Goal: Information Seeking & Learning: Learn about a topic

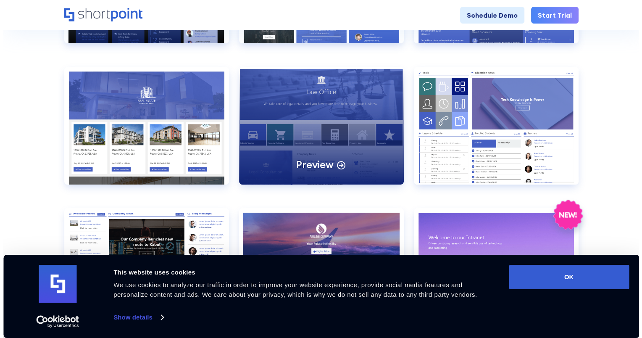
scroll to position [504, 0]
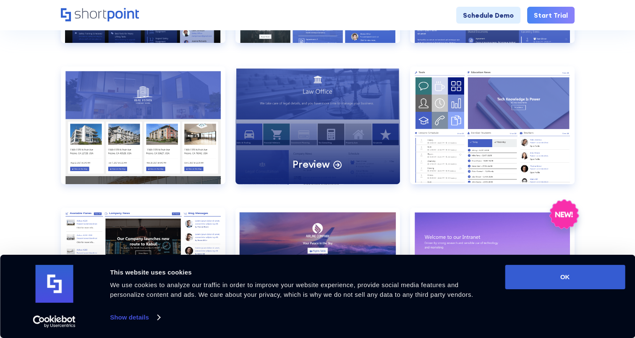
click at [353, 109] on div "Preview" at bounding box center [318, 125] width 165 height 118
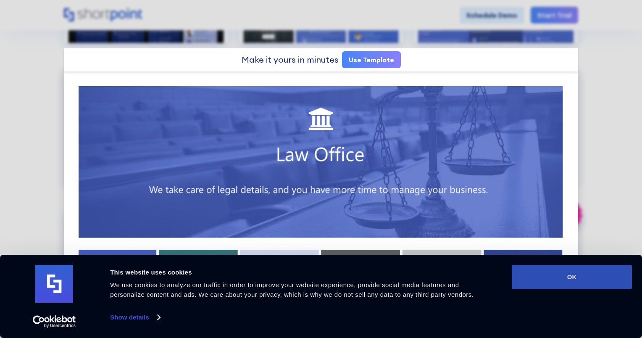
click at [561, 277] on button "OK" at bounding box center [572, 277] width 120 height 24
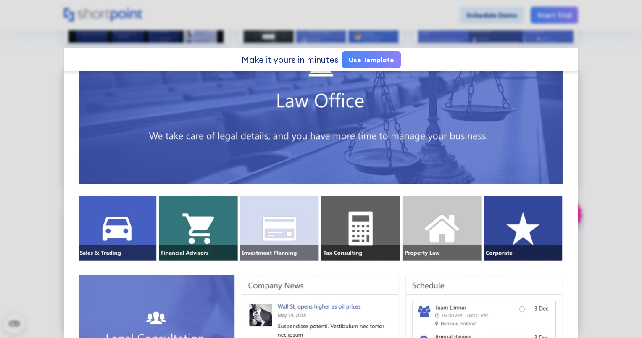
scroll to position [44, 0]
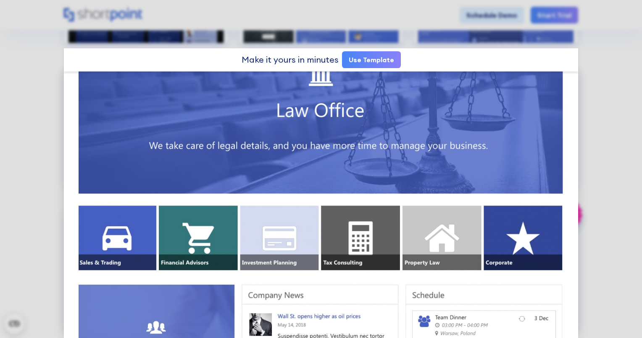
click at [378, 60] on link "Use Template" at bounding box center [371, 59] width 59 height 17
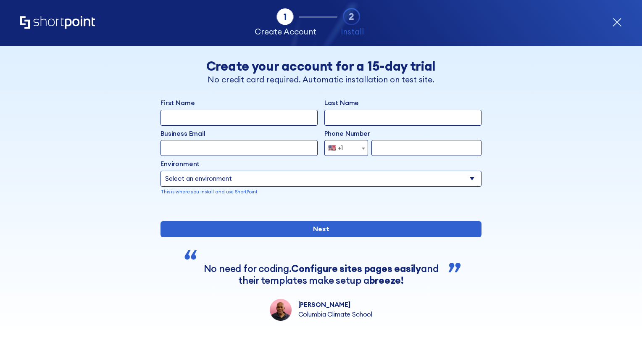
click at [267, 113] on input "First Name" at bounding box center [238, 118] width 157 height 16
type input "ECE"
type input "YILMAZ"
click at [207, 147] on input "Business Email" at bounding box center [238, 148] width 157 height 16
type input "ece.yilmaz@bmwna.com"
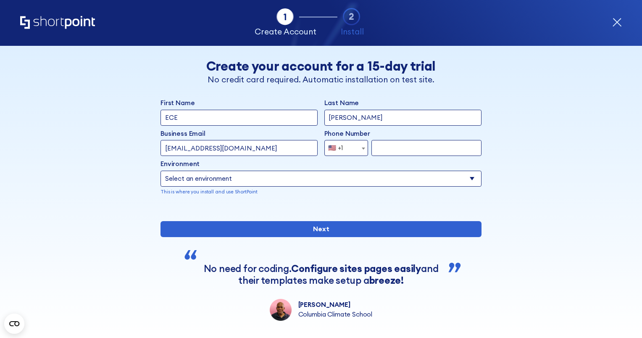
click at [419, 145] on input "form" at bounding box center [426, 148] width 110 height 16
type input "9177287705"
click at [346, 184] on select "Select an environment Microsoft 365 SharePoint Online SharePoint 2019 (On-Premi…" at bounding box center [320, 179] width 321 height 16
select select "SharePoint Online"
click at [160, 171] on select "Select an environment Microsoft 365 SharePoint Online SharePoint 2019 (On-Premi…" at bounding box center [320, 179] width 321 height 16
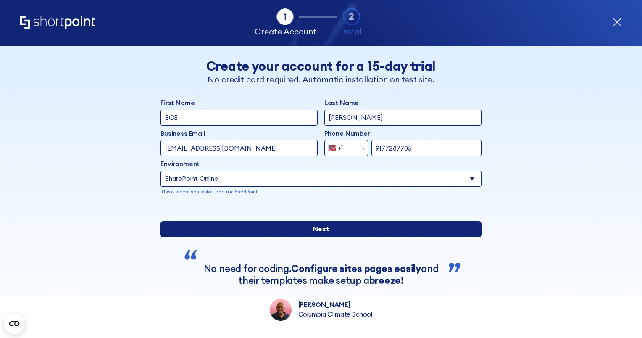
click at [285, 237] on input "Next" at bounding box center [320, 229] width 321 height 16
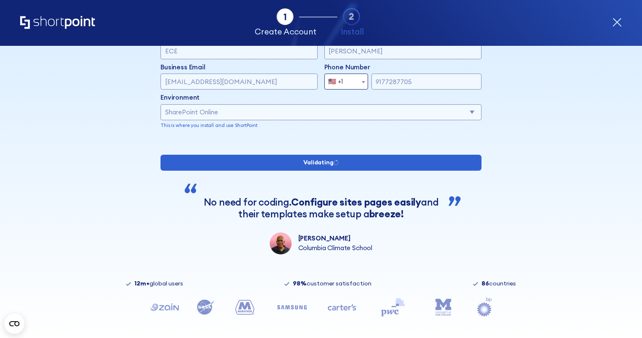
scroll to position [67, 0]
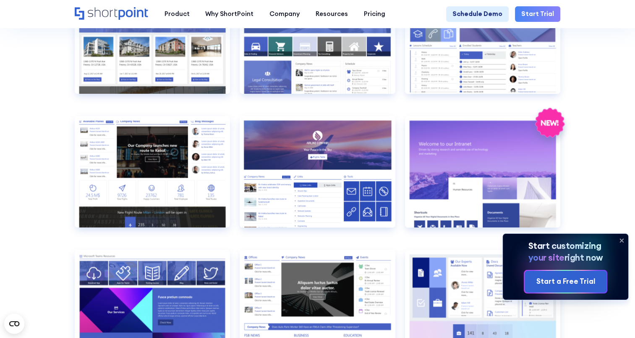
scroll to position [915, 0]
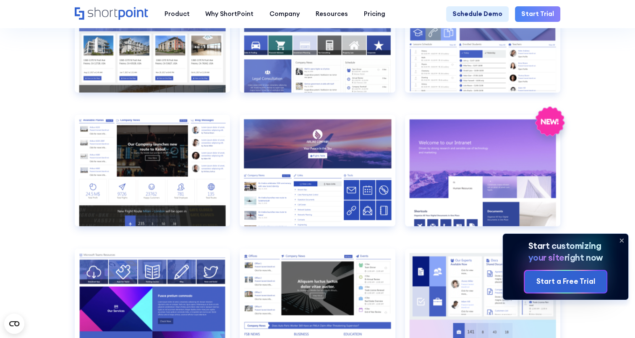
click at [623, 239] on icon at bounding box center [621, 240] width 13 height 13
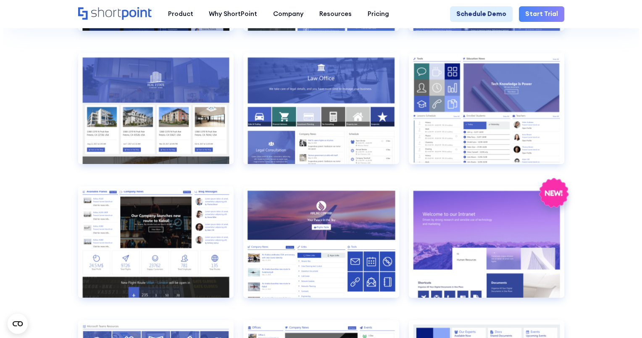
scroll to position [843, 0]
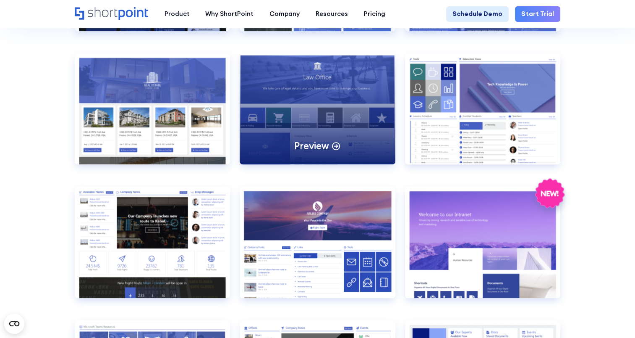
click at [370, 96] on div "Preview" at bounding box center [318, 108] width 156 height 111
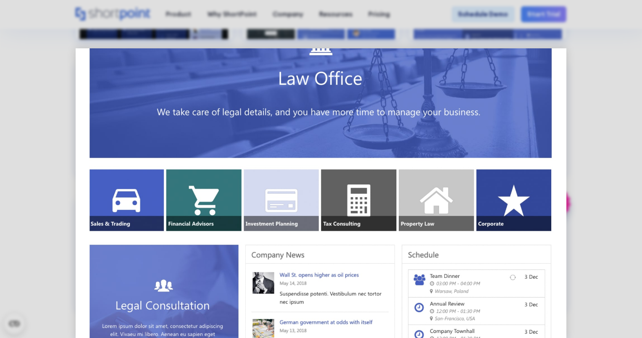
scroll to position [20, 0]
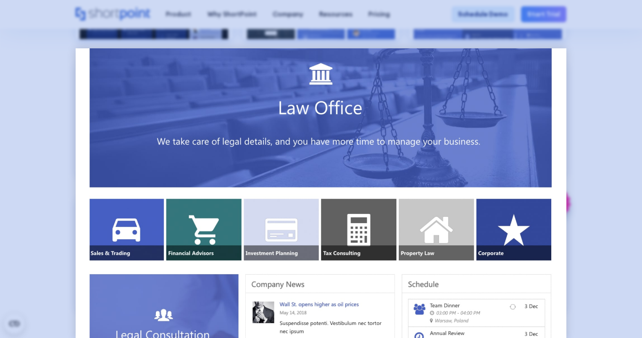
click at [603, 188] on div at bounding box center [321, 169] width 642 height 338
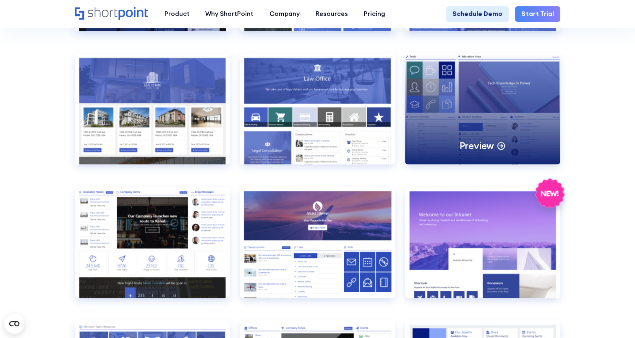
click at [504, 112] on div "Preview" at bounding box center [483, 108] width 156 height 111
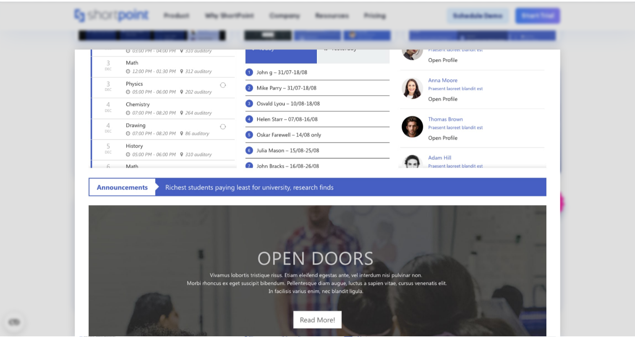
scroll to position [220, 0]
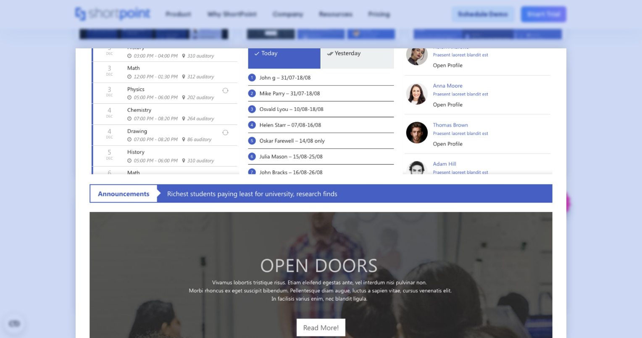
click at [599, 173] on div at bounding box center [321, 169] width 642 height 338
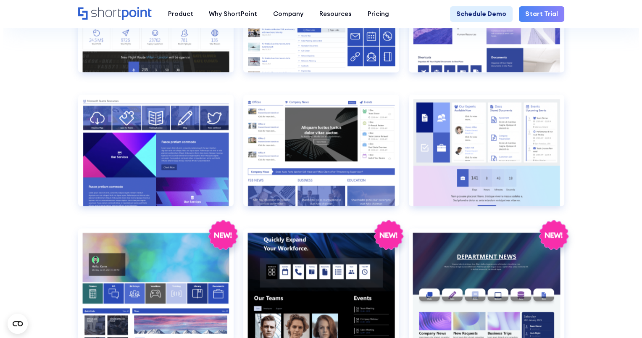
scroll to position [1068, 0]
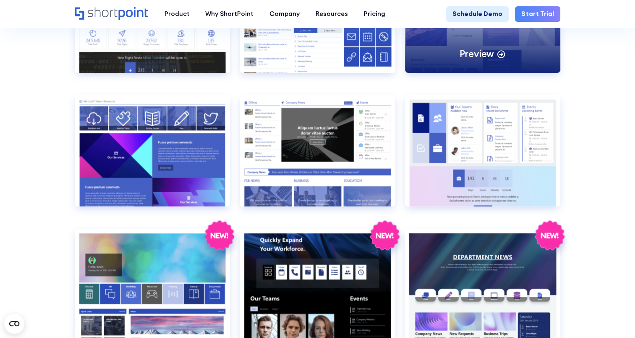
click at [496, 58] on div "Preview" at bounding box center [483, 16] width 156 height 111
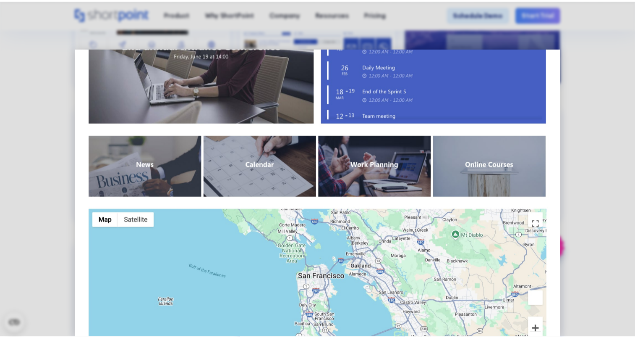
scroll to position [640, 0]
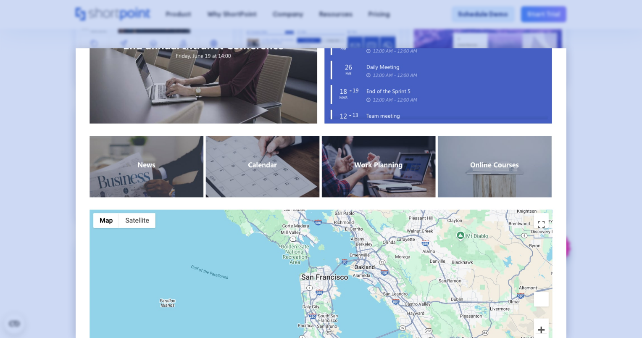
click at [600, 214] on div at bounding box center [321, 169] width 642 height 338
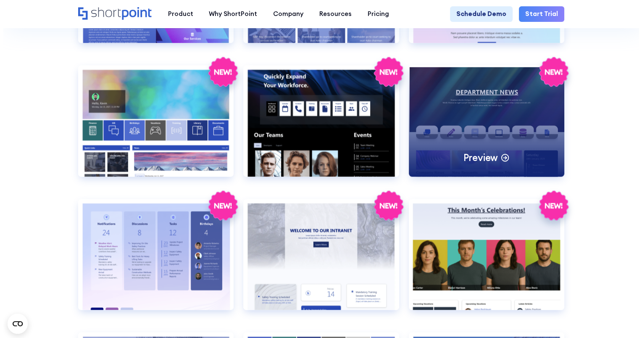
scroll to position [1232, 0]
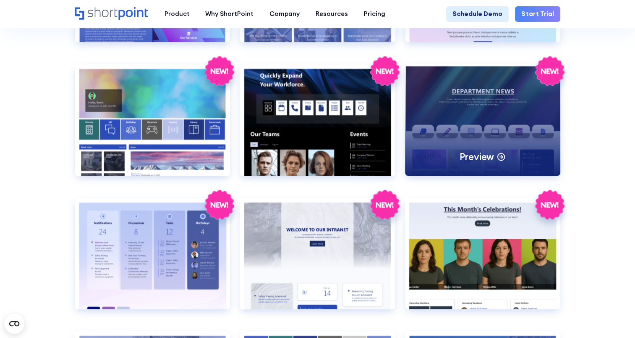
click at [505, 119] on div "Preview" at bounding box center [483, 119] width 156 height 111
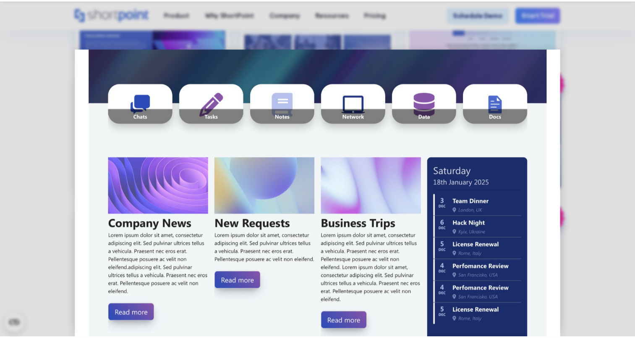
scroll to position [154, 0]
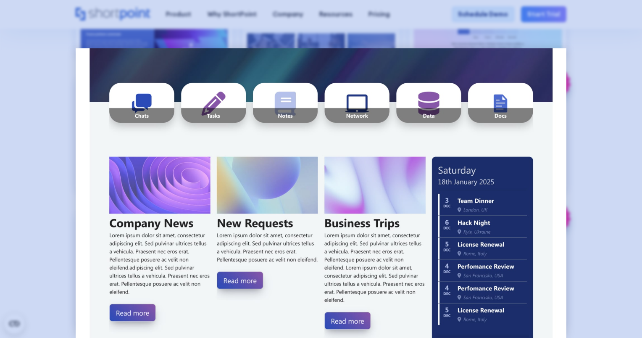
click at [604, 228] on div at bounding box center [321, 169] width 642 height 338
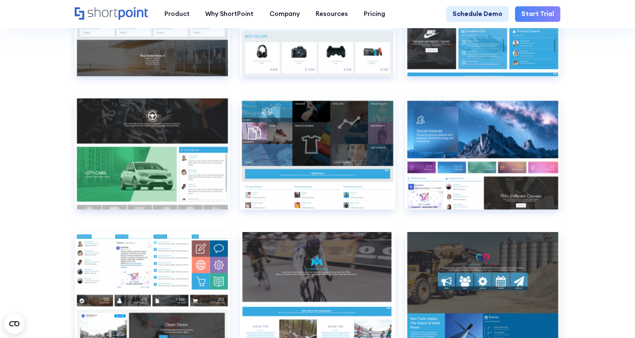
scroll to position [4858, 0]
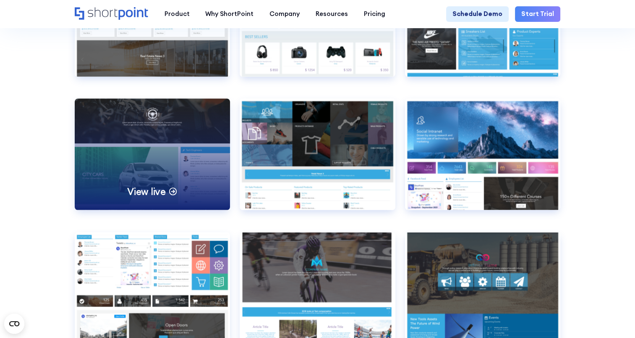
click at [211, 195] on div "View live" at bounding box center [153, 154] width 156 height 111
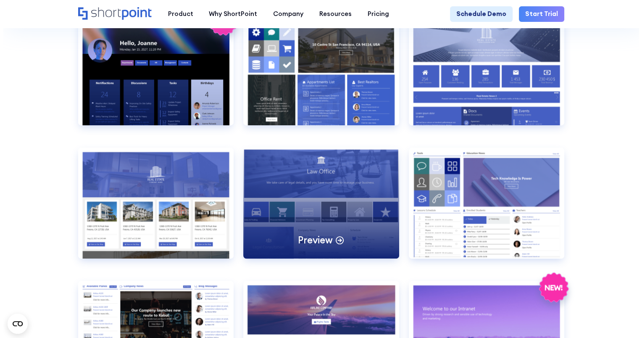
scroll to position [749, 0]
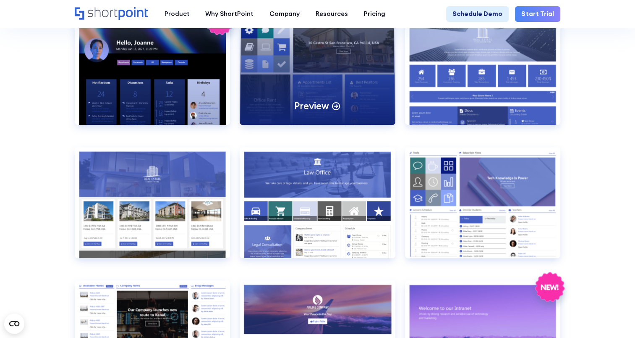
click at [360, 68] on div "Preview" at bounding box center [318, 68] width 156 height 111
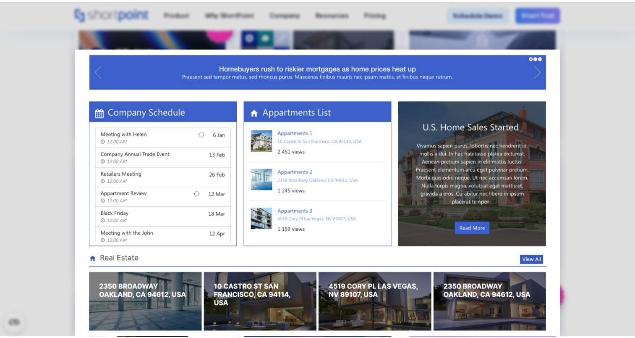
scroll to position [411, 0]
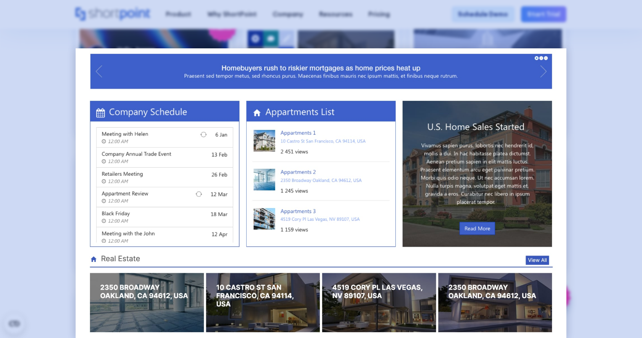
click at [601, 164] on div at bounding box center [321, 169] width 642 height 338
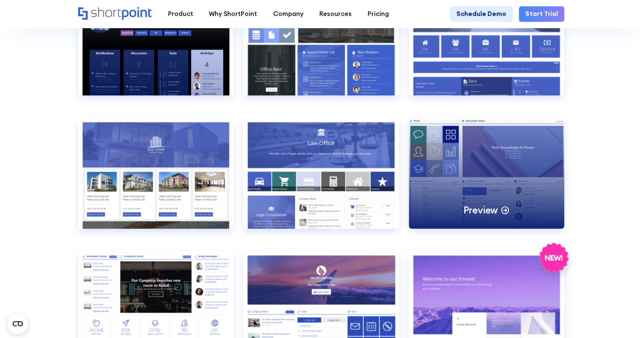
scroll to position [789, 0]
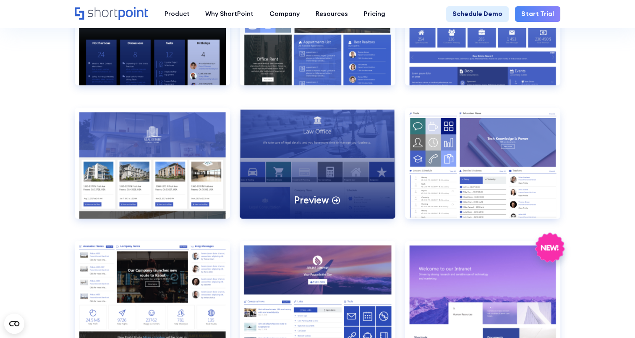
click at [364, 157] on div "Preview" at bounding box center [318, 163] width 156 height 111
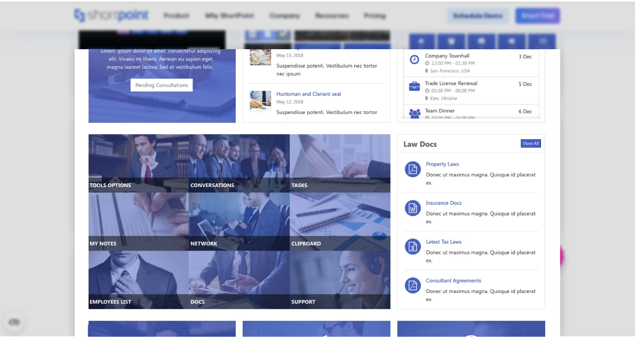
scroll to position [420, 0]
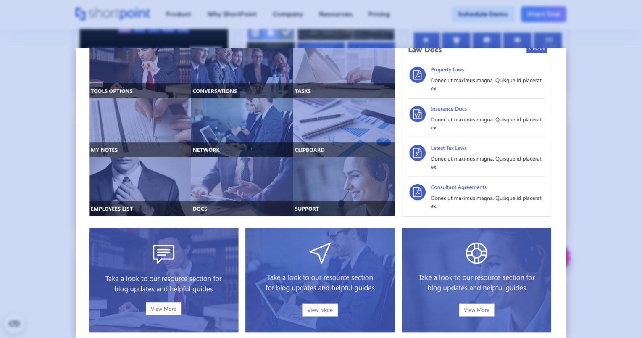
click at [612, 140] on div at bounding box center [321, 169] width 642 height 338
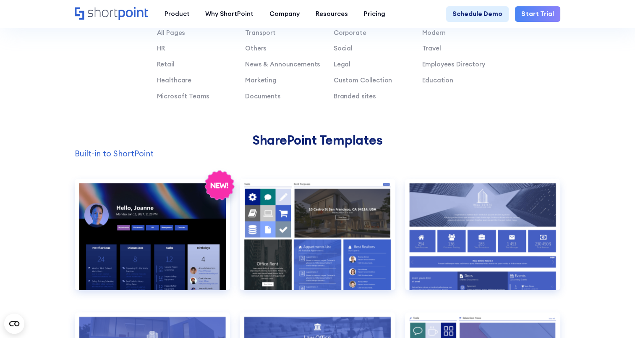
scroll to position [585, 0]
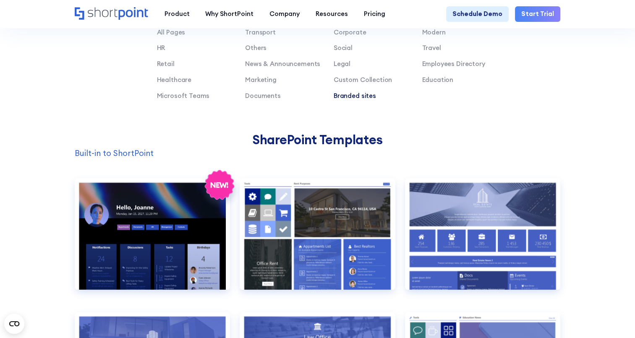
click at [345, 100] on link "Branded sites" at bounding box center [355, 96] width 42 height 8
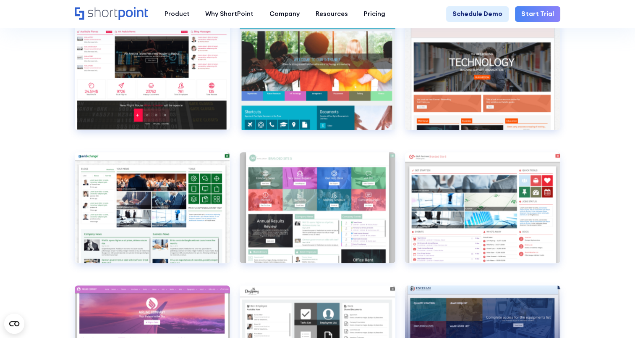
scroll to position [811, 0]
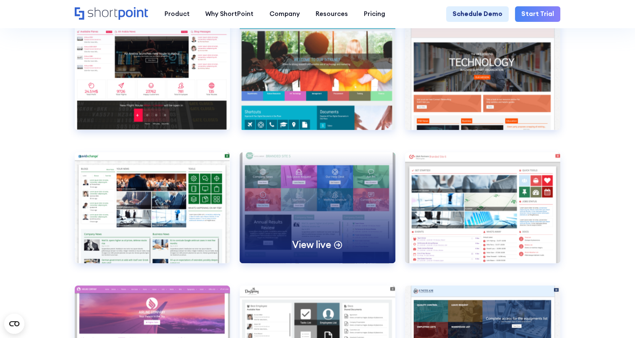
click at [330, 222] on div "View live" at bounding box center [318, 207] width 156 height 111
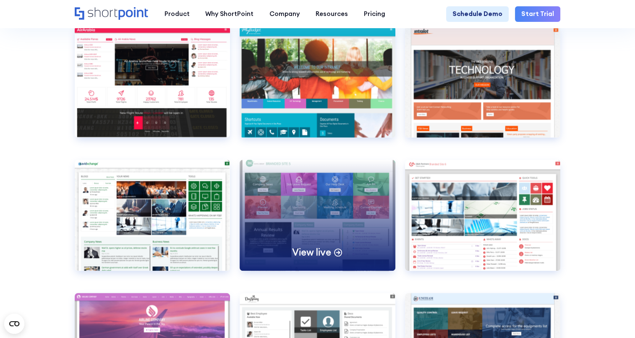
scroll to position [803, 0]
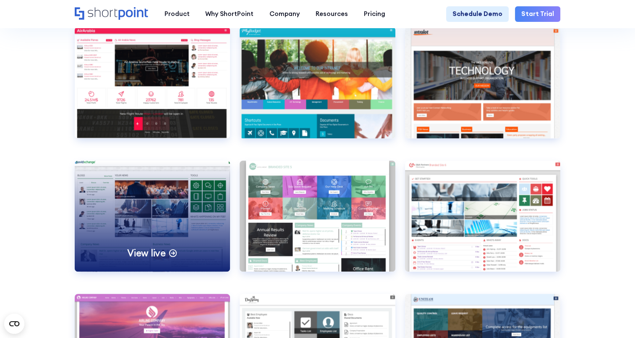
click at [119, 223] on div "View live" at bounding box center [153, 215] width 156 height 111
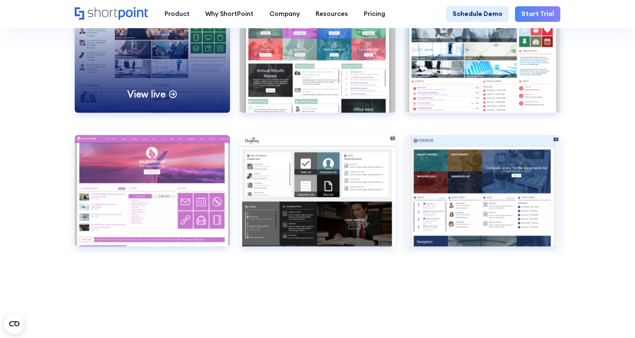
scroll to position [963, 0]
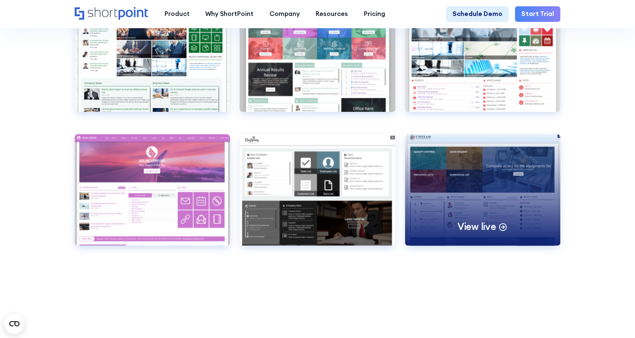
click at [493, 182] on div "View live" at bounding box center [483, 189] width 156 height 111
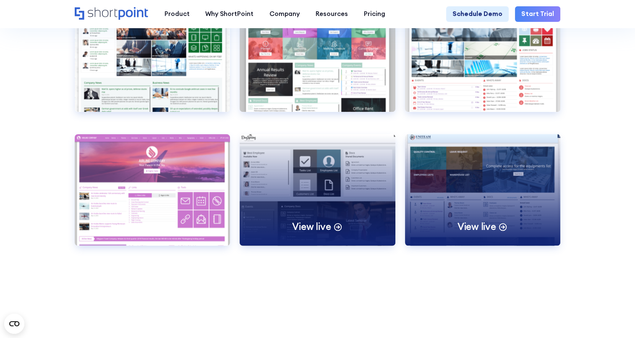
scroll to position [977, 0]
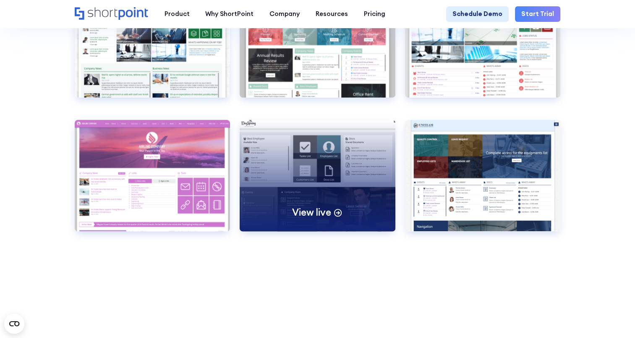
click at [256, 170] on div "View live" at bounding box center [318, 175] width 156 height 111
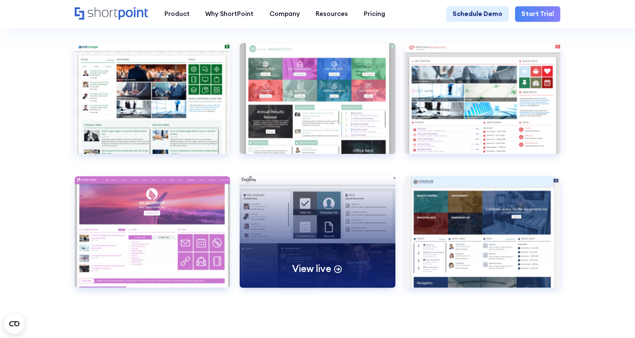
scroll to position [921, 0]
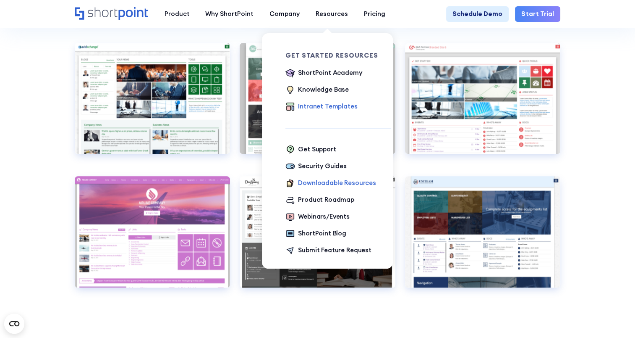
click at [348, 188] on div "Downloadable Resources" at bounding box center [337, 183] width 78 height 10
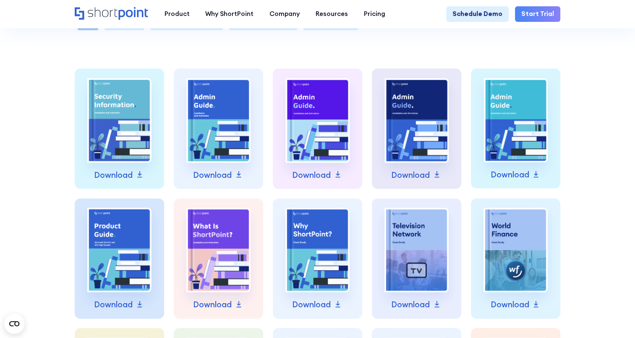
scroll to position [289, 0]
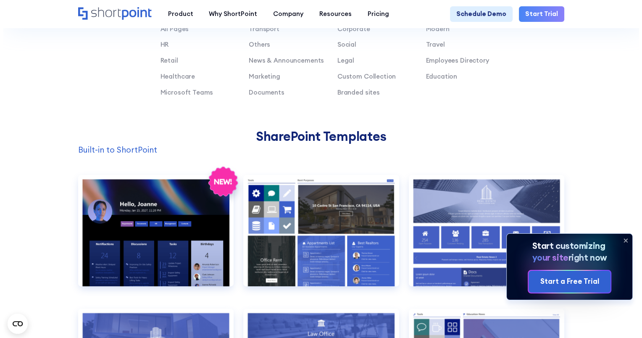
scroll to position [587, 0]
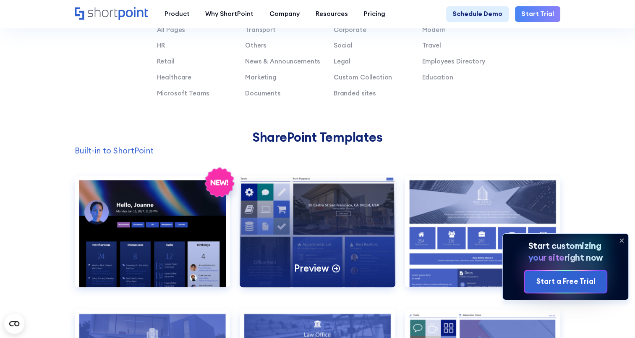
click at [348, 232] on div "Preview" at bounding box center [318, 231] width 156 height 111
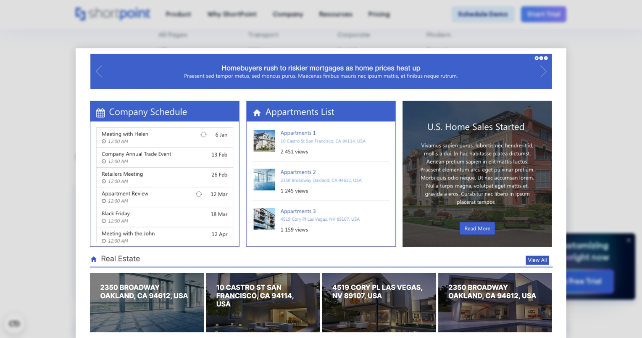
scroll to position [0, 0]
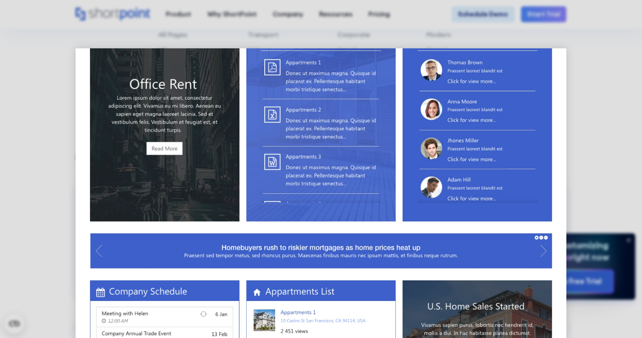
scroll to position [411, 0]
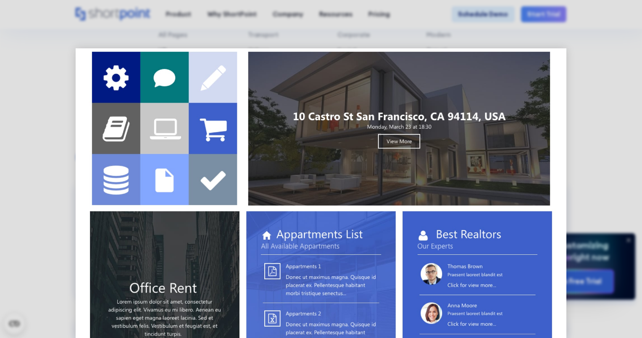
scroll to position [0, 0]
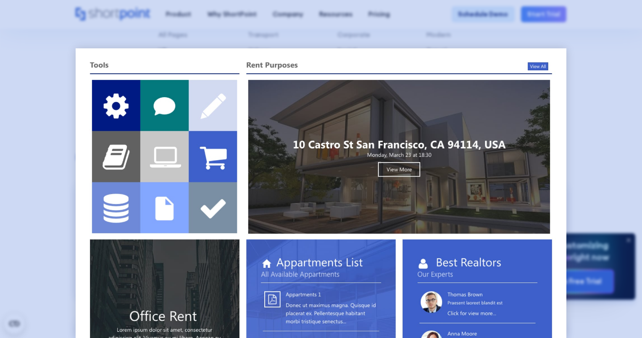
click at [617, 72] on div at bounding box center [321, 169] width 642 height 338
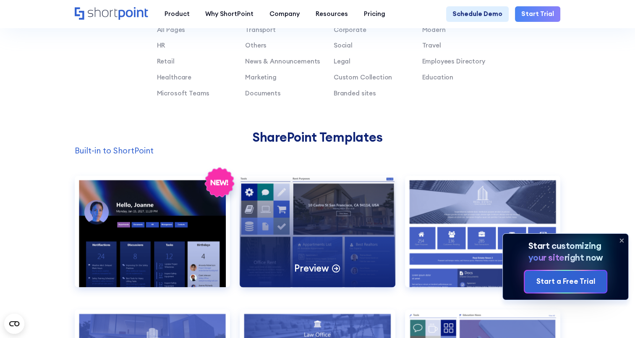
drag, startPoint x: 323, startPoint y: 212, endPoint x: 322, endPoint y: 291, distance: 79.4
click at [322, 287] on div "Preview" at bounding box center [318, 231] width 156 height 111
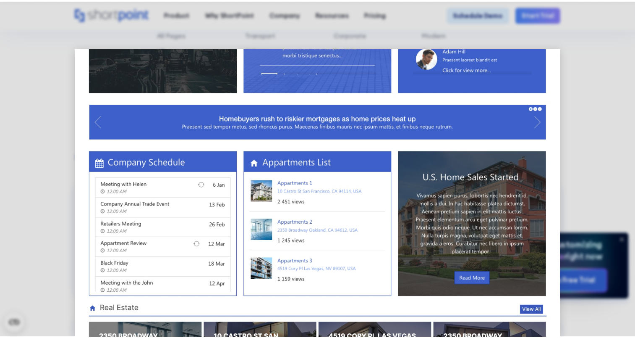
scroll to position [411, 0]
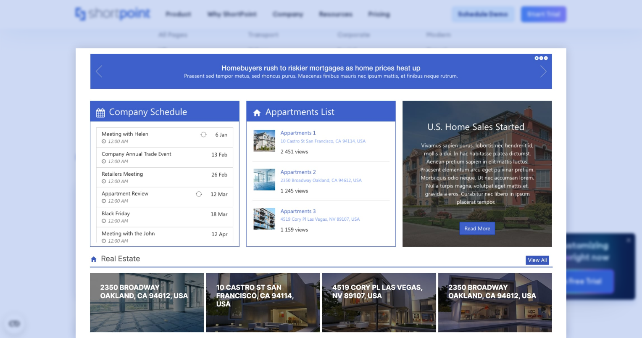
click at [586, 104] on div at bounding box center [321, 169] width 642 height 338
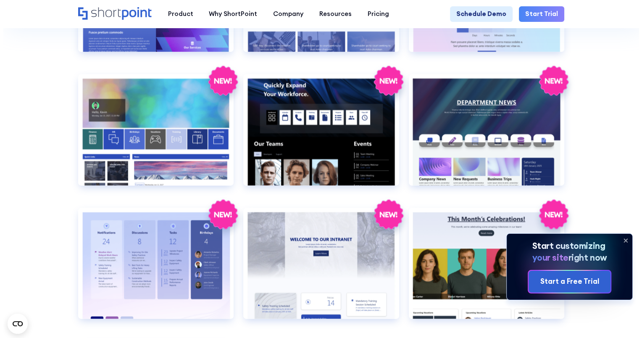
scroll to position [1223, 0]
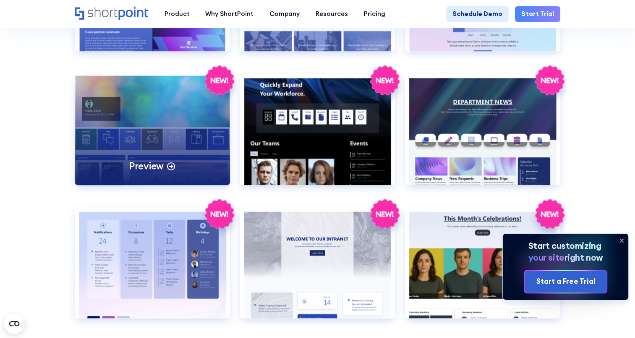
click at [184, 158] on div "Preview" at bounding box center [153, 129] width 156 height 111
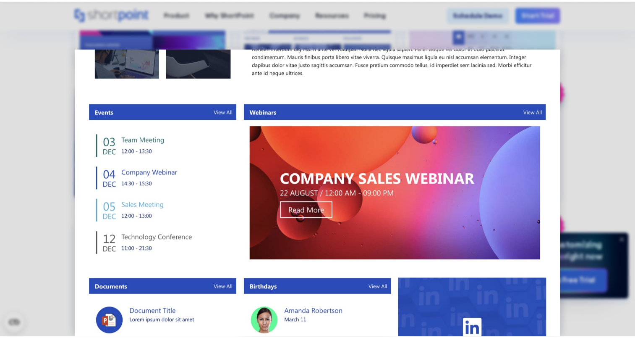
scroll to position [447, 0]
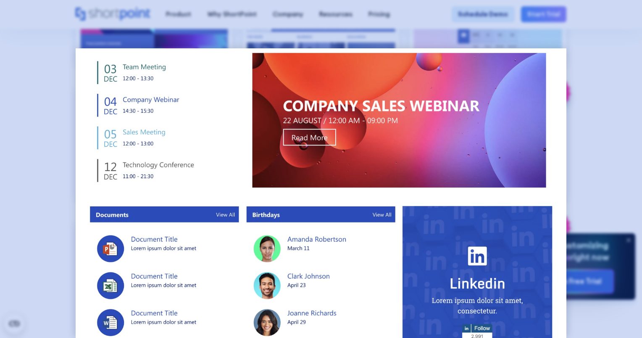
click at [635, 216] on div at bounding box center [321, 169] width 642 height 338
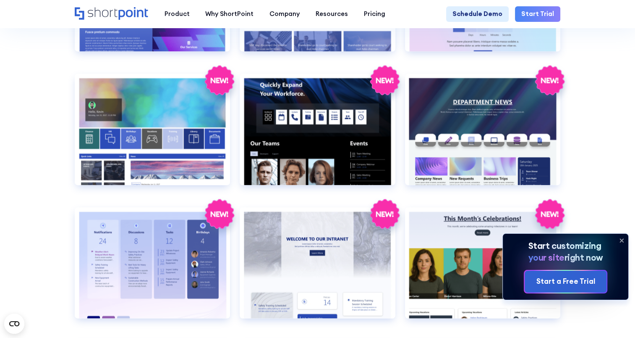
click at [627, 240] on icon at bounding box center [621, 240] width 13 height 13
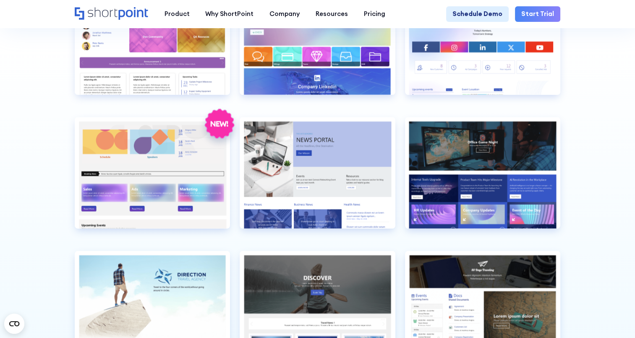
scroll to position [1848, 0]
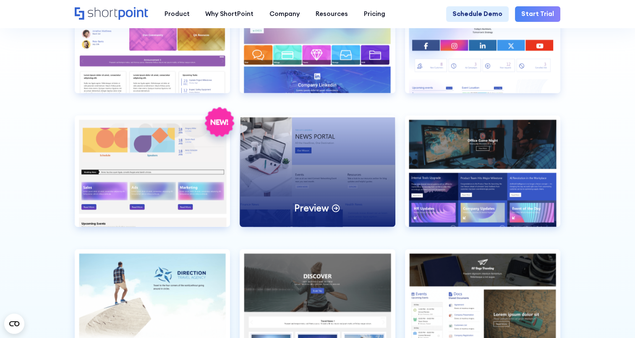
click at [353, 189] on div "Preview" at bounding box center [318, 171] width 156 height 111
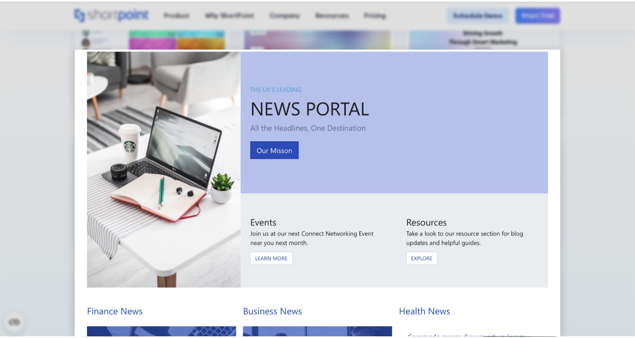
scroll to position [0, 0]
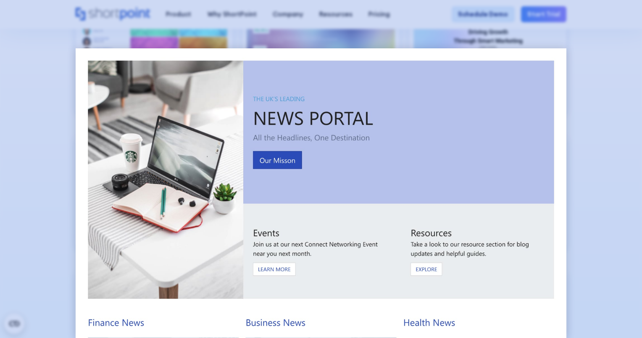
click at [586, 194] on div at bounding box center [321, 169] width 642 height 338
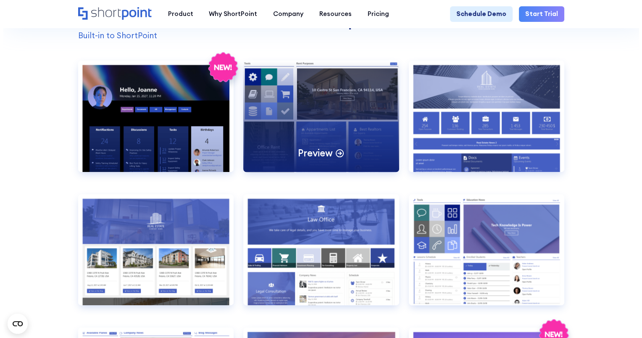
scroll to position [711, 0]
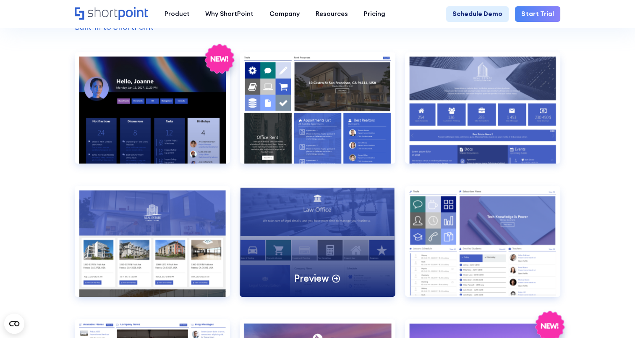
click at [348, 210] on div "Preview" at bounding box center [318, 241] width 156 height 111
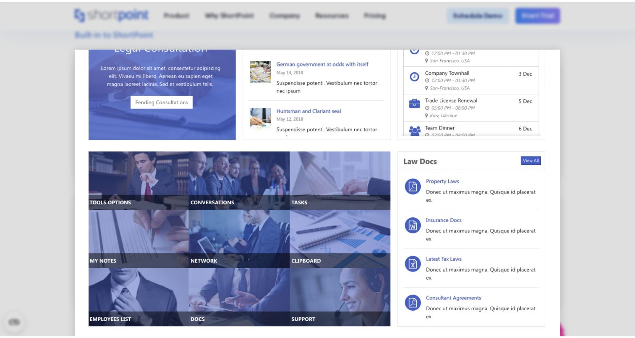
scroll to position [307, 0]
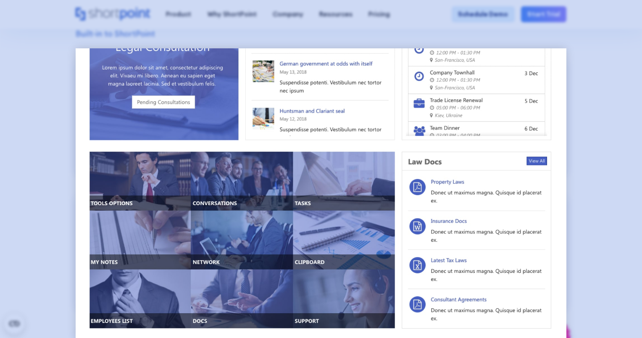
click at [588, 151] on div at bounding box center [321, 169] width 642 height 338
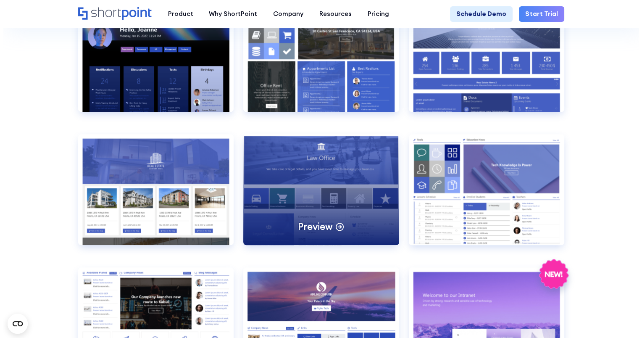
scroll to position [763, 0]
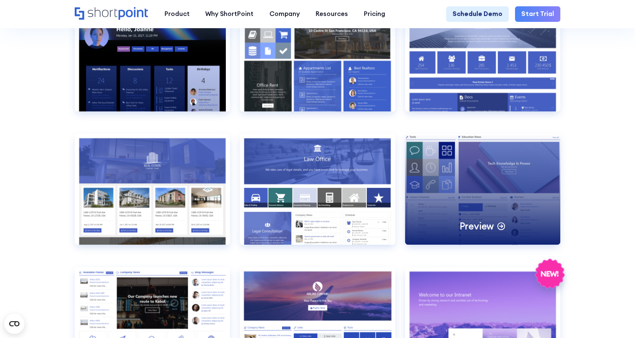
click at [460, 200] on div "Preview" at bounding box center [483, 189] width 156 height 111
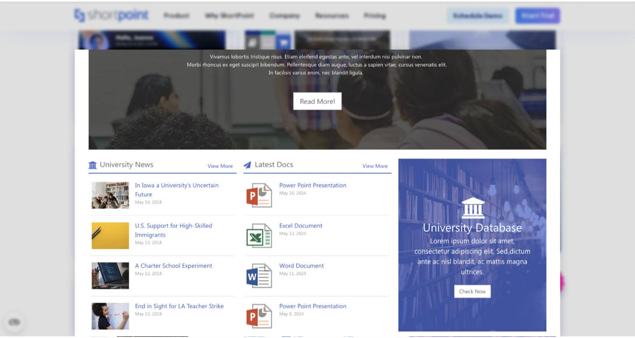
scroll to position [447, 0]
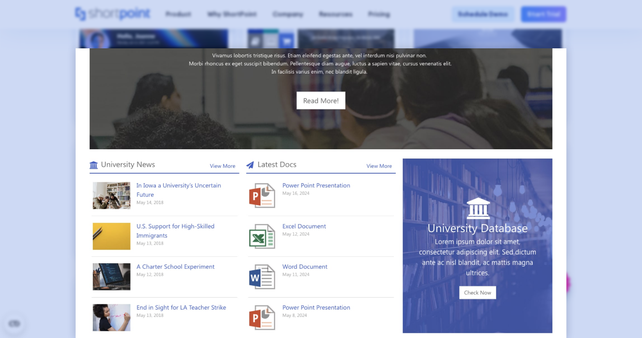
click at [597, 168] on div at bounding box center [321, 169] width 642 height 338
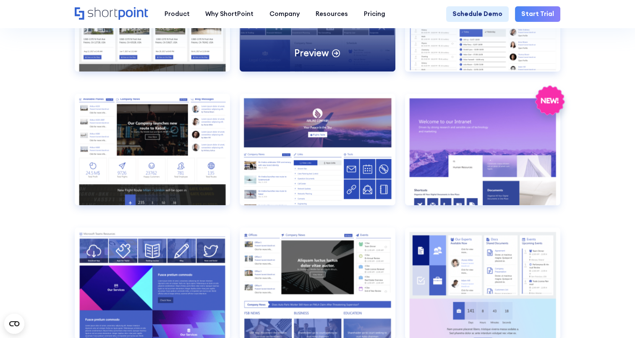
scroll to position [937, 0]
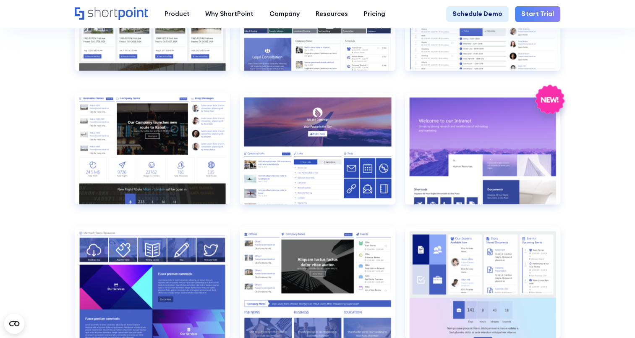
drag, startPoint x: 376, startPoint y: 232, endPoint x: 13, endPoint y: 180, distance: 367.0
click at [13, 180] on section "SHAREPOINT INTRANET TEMPLATES Fully customizable SharePoint templates with Shor…" at bounding box center [317, 248] width 635 height 2339
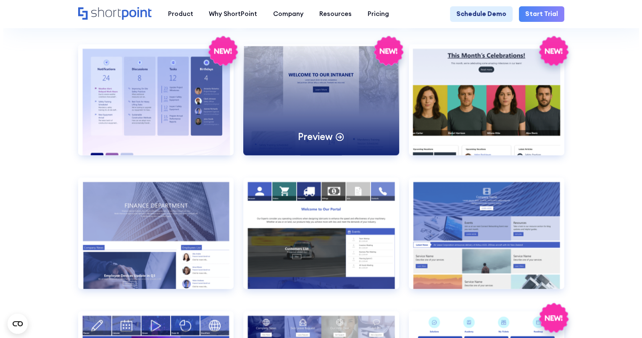
scroll to position [1455, 0]
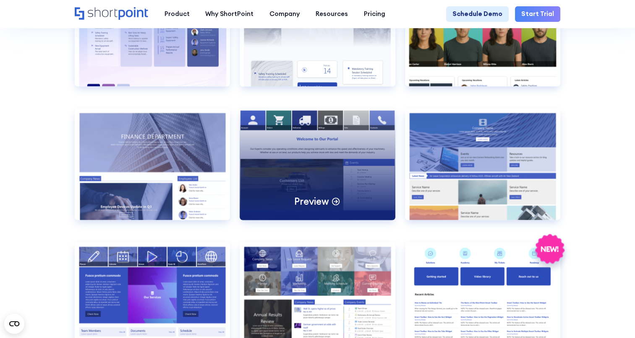
click at [324, 158] on div "Preview" at bounding box center [318, 163] width 156 height 111
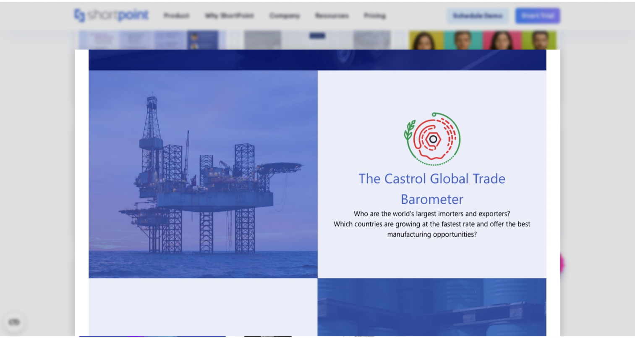
scroll to position [605, 0]
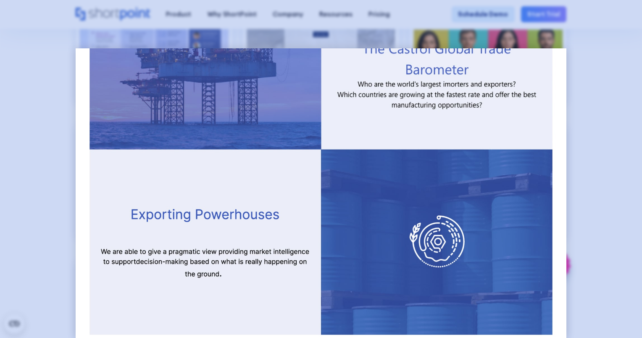
click at [597, 197] on div at bounding box center [321, 169] width 642 height 338
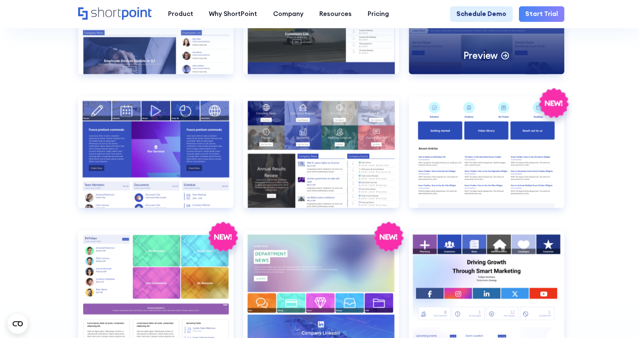
scroll to position [1601, 0]
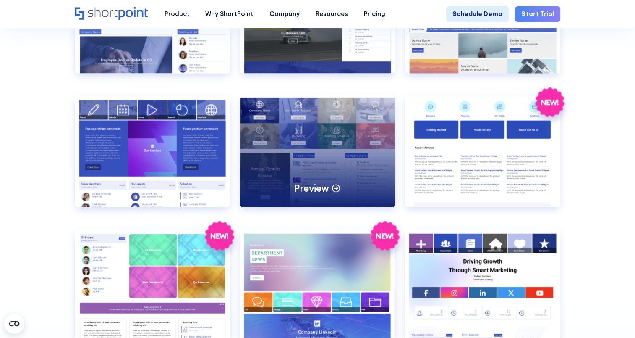
click at [326, 174] on div "Preview" at bounding box center [318, 151] width 156 height 111
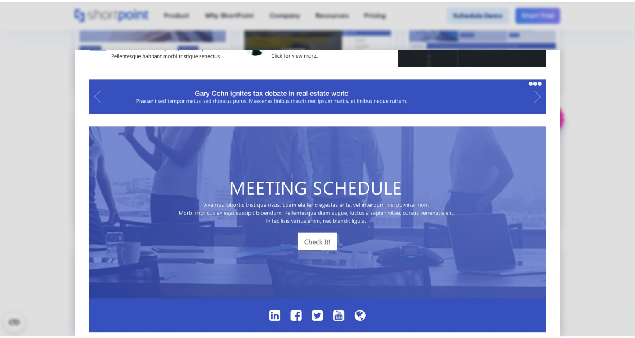
scroll to position [525, 0]
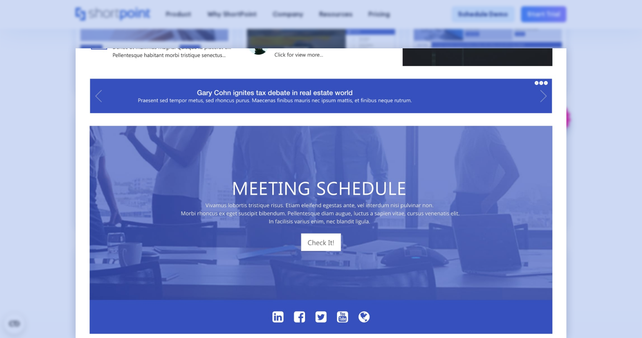
click at [581, 119] on div at bounding box center [321, 169] width 642 height 338
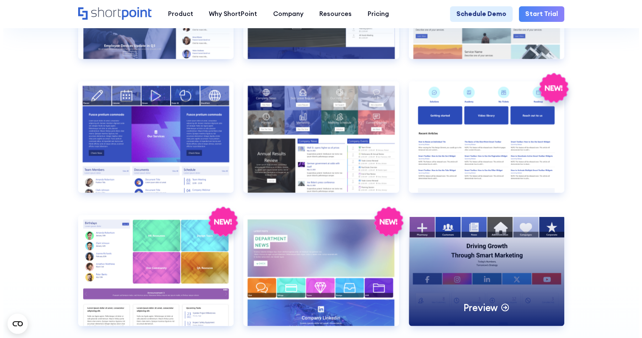
scroll to position [1616, 0]
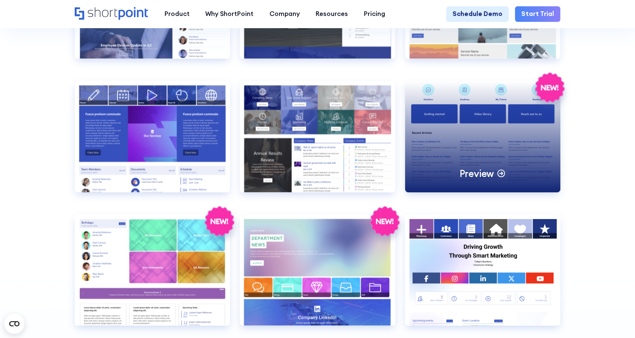
click at [491, 158] on div "Preview" at bounding box center [483, 136] width 156 height 111
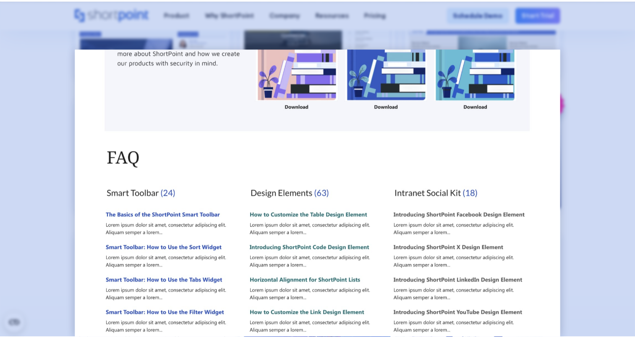
scroll to position [447, 0]
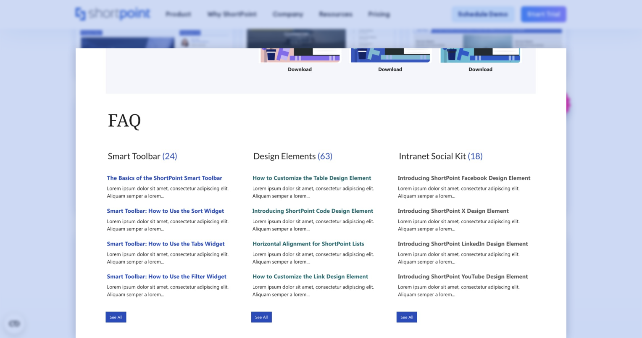
click at [584, 196] on div at bounding box center [321, 169] width 642 height 338
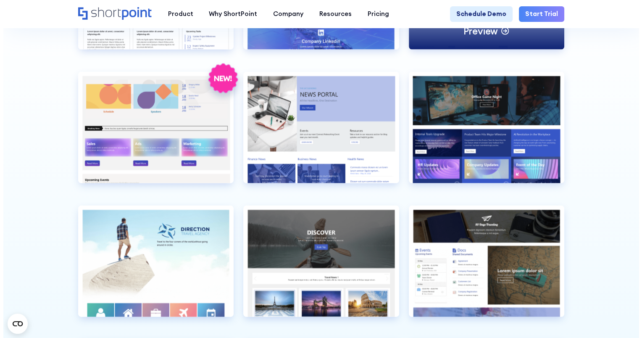
scroll to position [1893, 0]
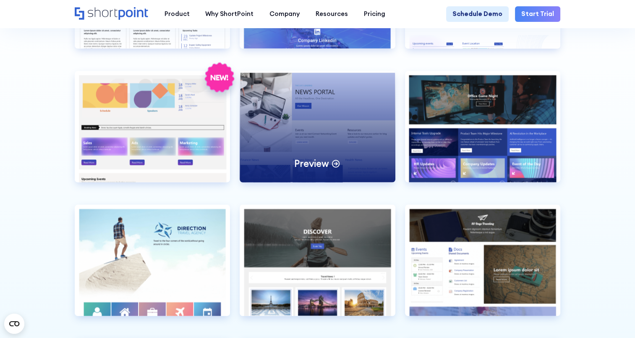
click at [349, 132] on div "Preview" at bounding box center [318, 126] width 156 height 111
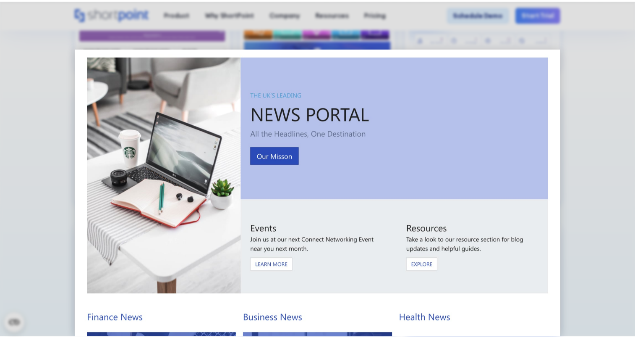
scroll to position [0, 0]
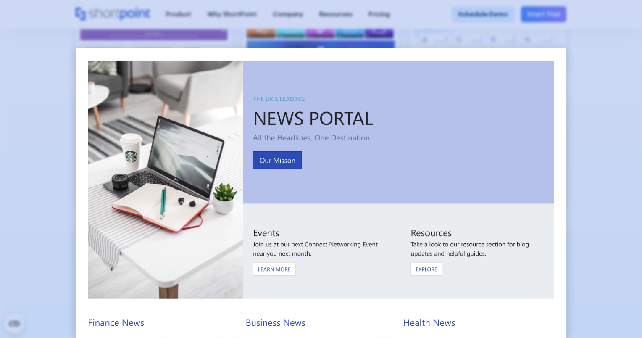
click at [603, 169] on div at bounding box center [321, 169] width 642 height 338
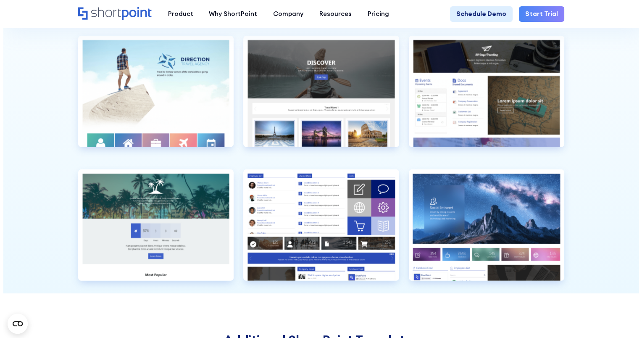
scroll to position [2129, 0]
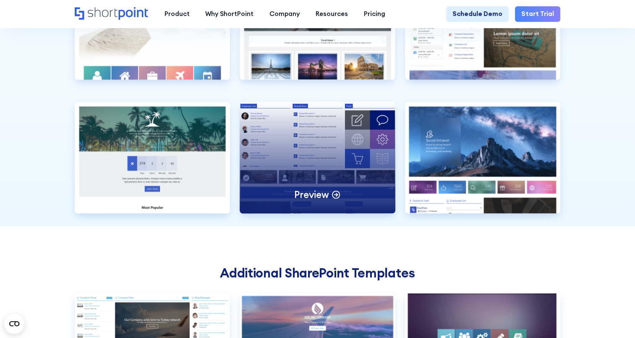
click at [357, 171] on div "Preview" at bounding box center [318, 157] width 156 height 111
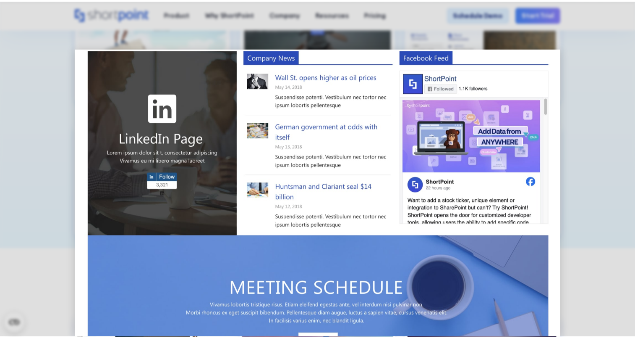
scroll to position [364, 0]
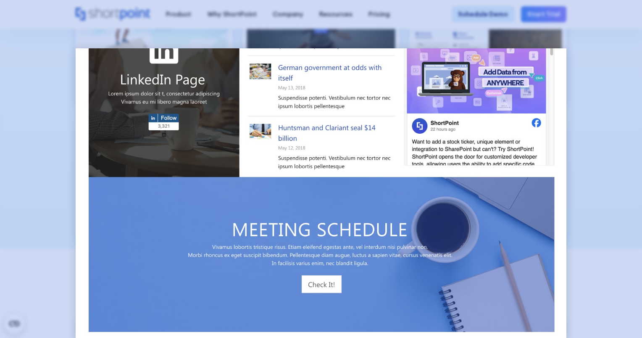
click at [607, 186] on div at bounding box center [321, 169] width 642 height 338
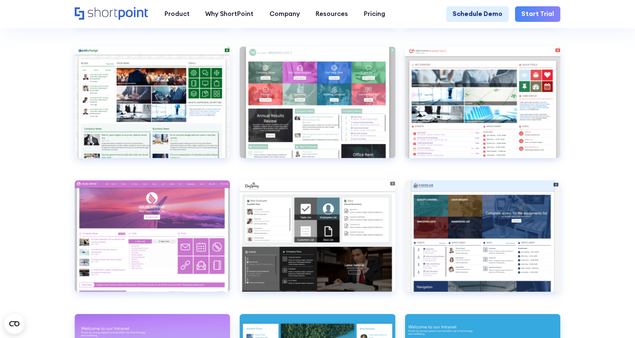
scroll to position [2643, 0]
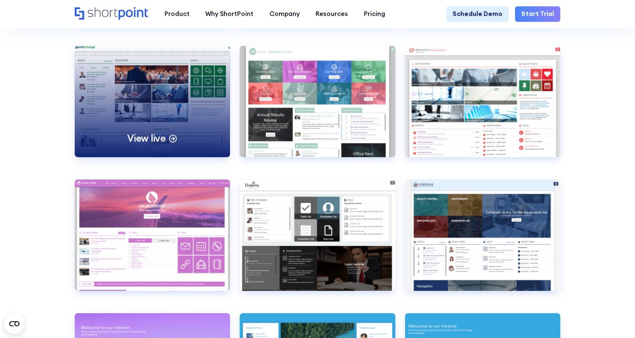
click at [200, 102] on div "View live" at bounding box center [153, 101] width 156 height 111
